Goal: Information Seeking & Learning: Understand process/instructions

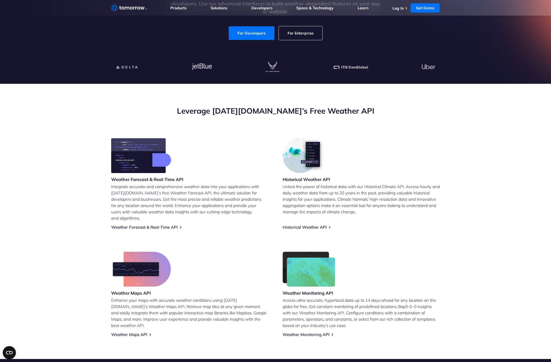
scroll to position [113, 0]
click at [158, 224] on link "Weather Forecast & Real-Time API" at bounding box center [144, 226] width 66 height 5
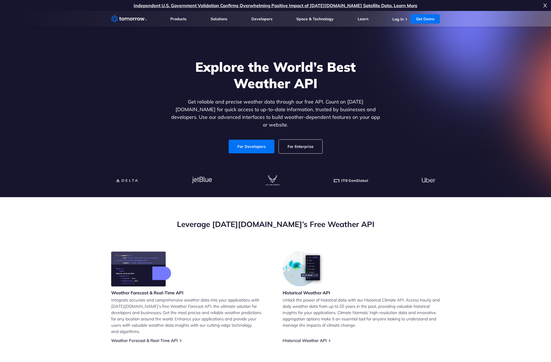
scroll to position [0, 0]
